Goal: Information Seeking & Learning: Learn about a topic

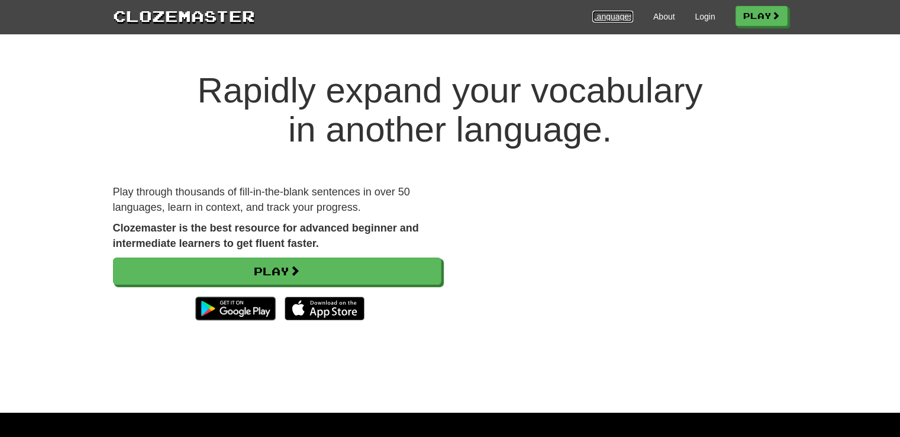
click at [593, 16] on link "Languages" at bounding box center [613, 17] width 41 height 12
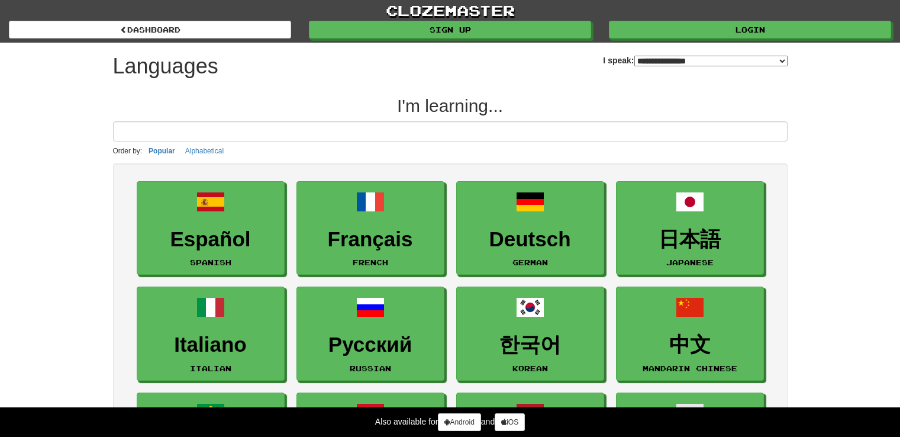
select select "*******"
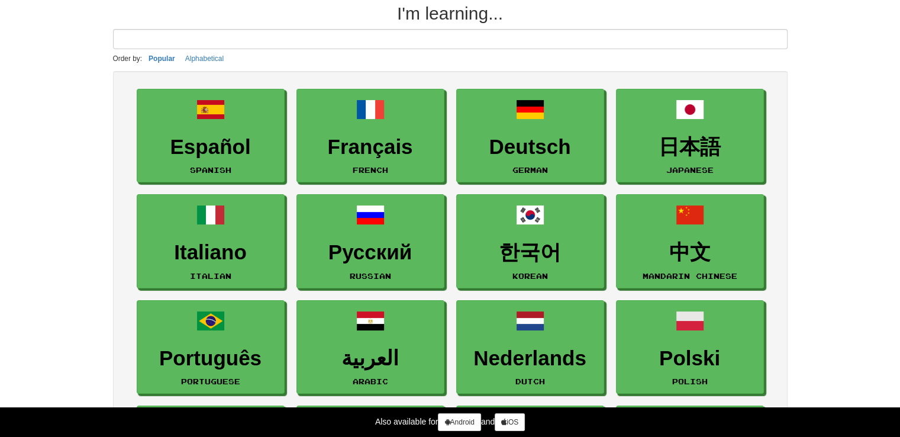
scroll to position [90, 0]
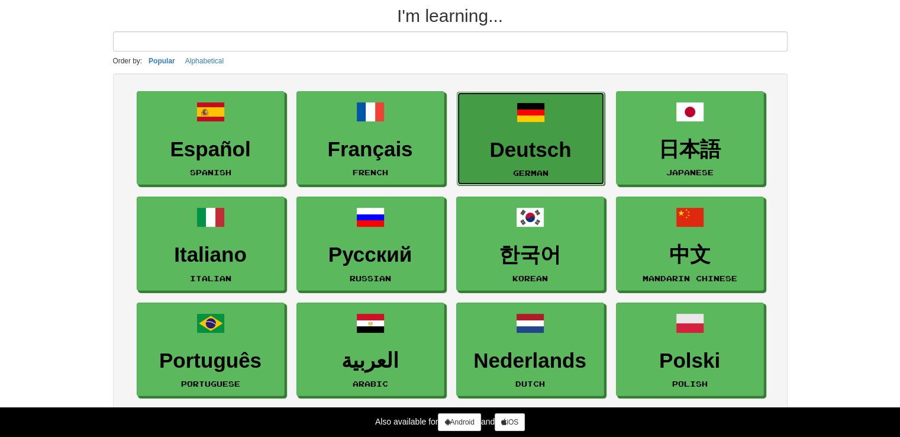
click at [485, 179] on link "Deutsch German" at bounding box center [531, 139] width 148 height 94
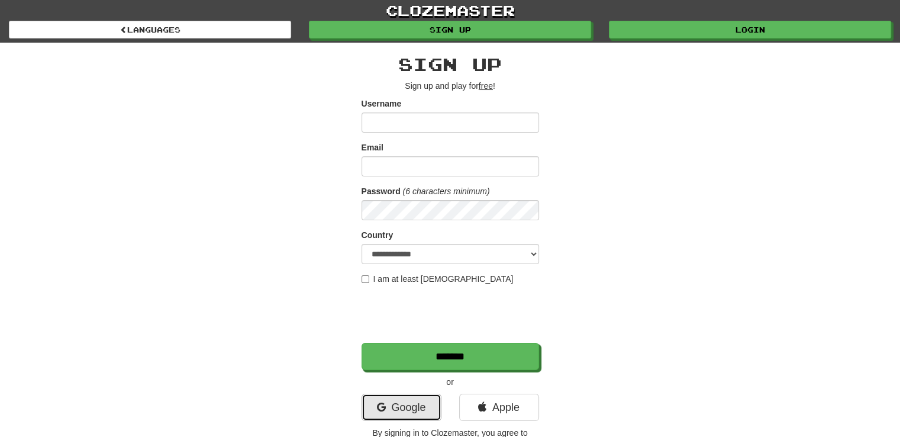
click at [407, 419] on link "Google" at bounding box center [402, 407] width 80 height 27
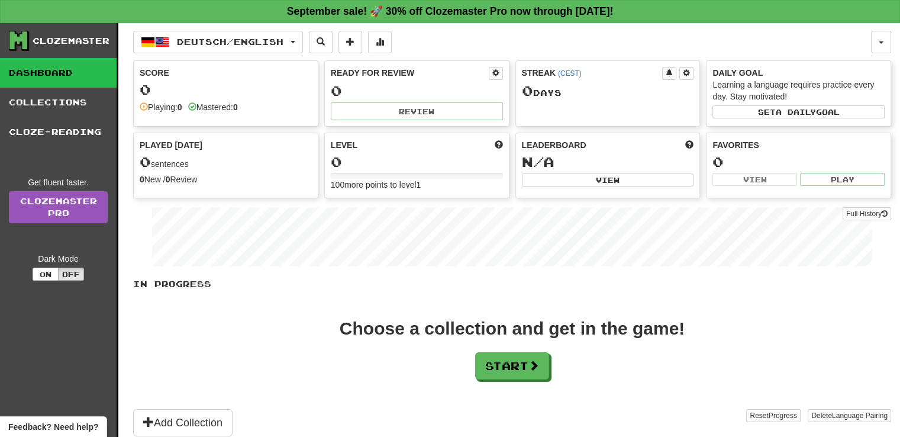
click at [199, 112] on div "Mastered: 0" at bounding box center [213, 107] width 50 height 12
click at [523, 366] on button "Start" at bounding box center [513, 366] width 74 height 27
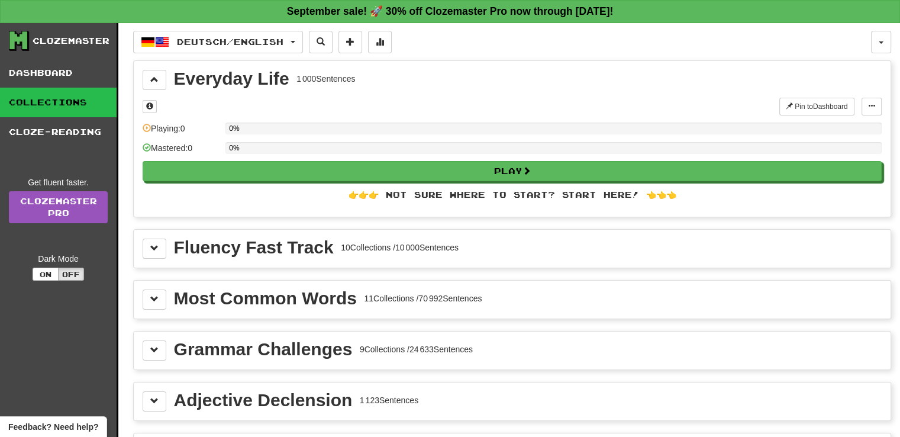
click at [226, 185] on div "Pin to Dashboard Pin to Dashboard Manage Sentences Playing: 0 0% Mastered: 0 0%…" at bounding box center [512, 153] width 739 height 111
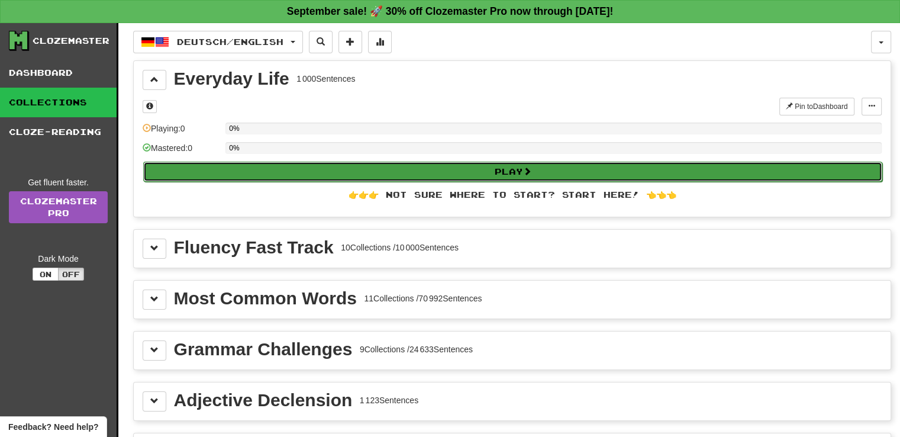
click at [216, 177] on button "Play" at bounding box center [512, 172] width 739 height 20
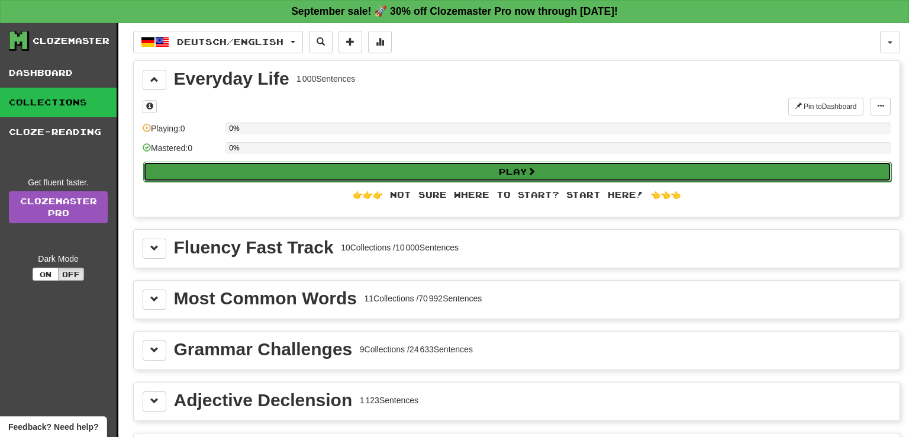
select select "**"
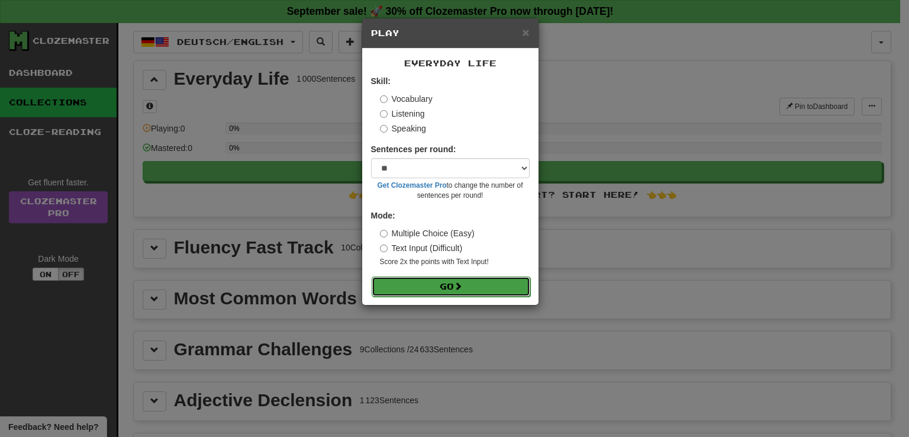
click at [398, 290] on button "Go" at bounding box center [451, 286] width 159 height 20
